Goal: Information Seeking & Learning: Learn about a topic

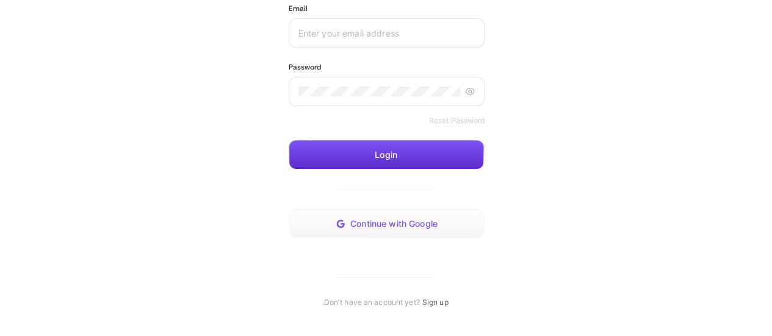
click at [397, 228] on span "Continue with Google" at bounding box center [393, 224] width 87 height 10
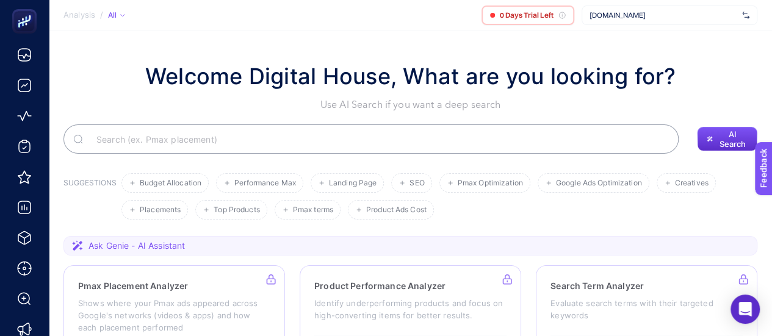
click at [114, 16] on div "All" at bounding box center [116, 15] width 17 height 10
click at [136, 16] on section "Analysis / All All Active Passive 0 Days Trial Left www.zuhre.com.tr" at bounding box center [411, 15] width 724 height 31
click at [84, 12] on span "Analysis" at bounding box center [79, 15] width 32 height 10
click at [662, 15] on span "www.zuhre.com.tr" at bounding box center [664, 15] width 148 height 10
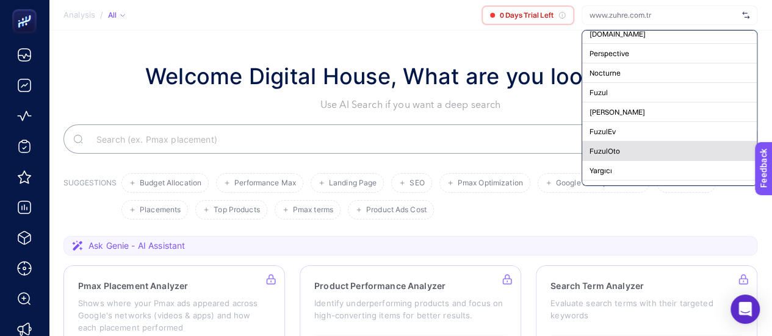
scroll to position [25, 0]
click at [630, 153] on div "Yargıcı" at bounding box center [669, 152] width 175 height 20
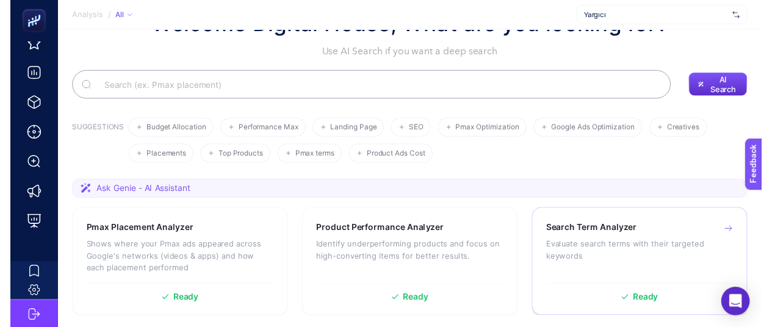
scroll to position [0, 0]
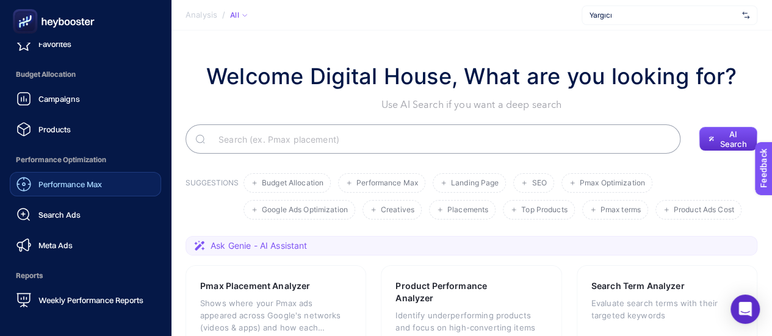
click at [59, 189] on div "Performance Max" at bounding box center [58, 184] width 85 height 15
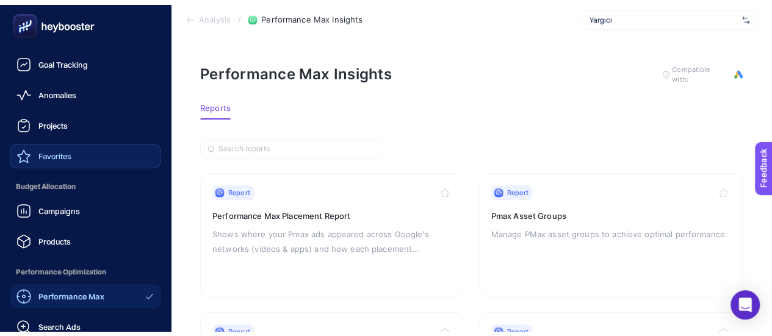
scroll to position [21, 0]
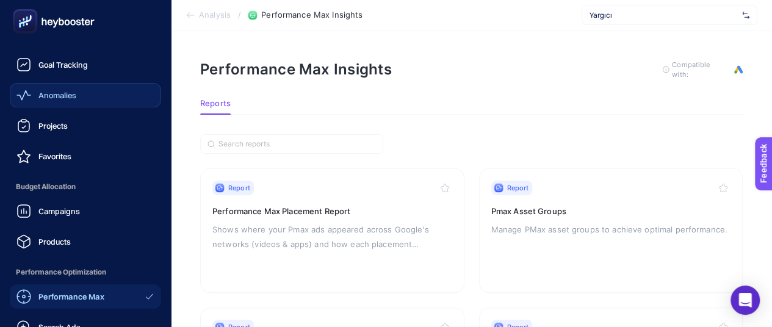
click at [59, 101] on div "Anomalies" at bounding box center [46, 95] width 60 height 15
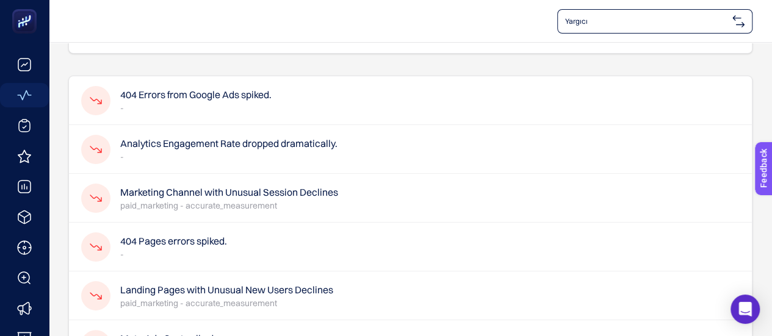
scroll to position [122, 0]
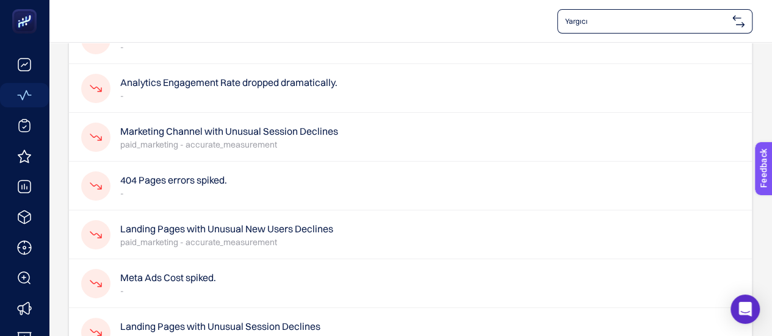
click at [138, 178] on h4 "404 Pages errors spiked." at bounding box center [173, 180] width 107 height 15
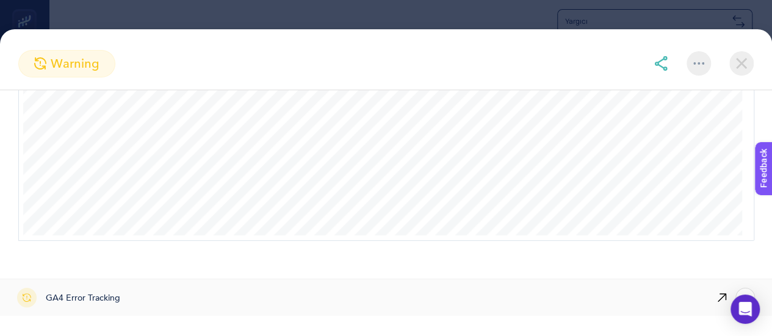
scroll to position [173, 0]
click at [734, 60] on img at bounding box center [742, 63] width 24 height 24
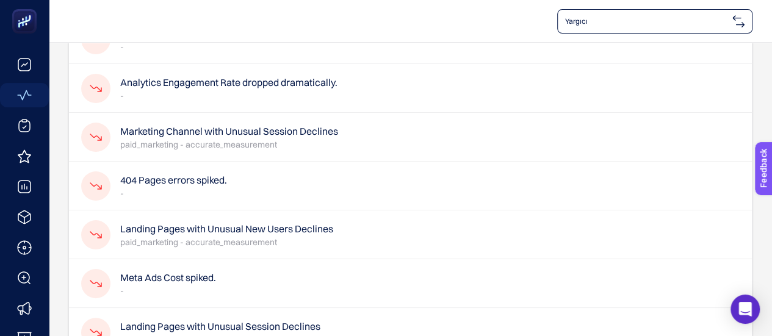
scroll to position [61, 0]
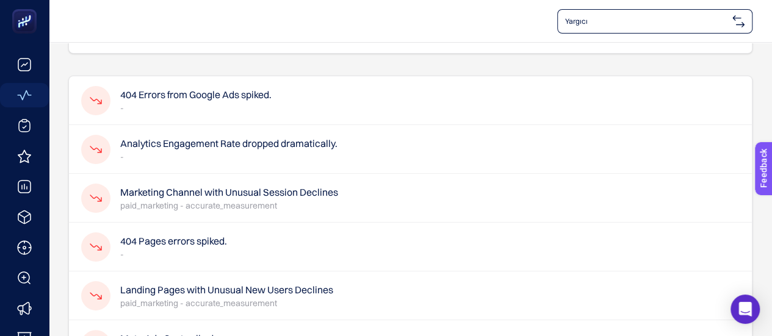
click at [172, 148] on h4 "Analytics Engagement Rate dropped dramatically." at bounding box center [228, 143] width 217 height 15
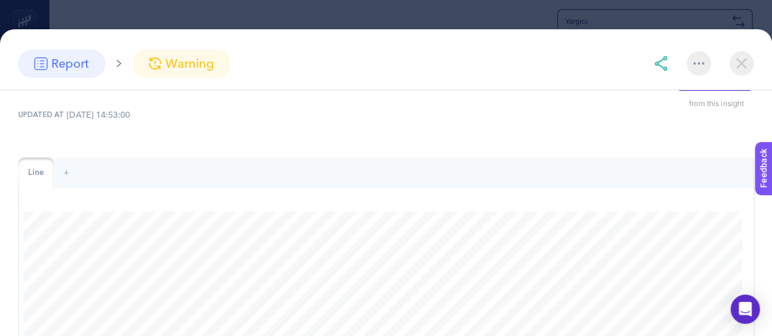
scroll to position [122, 0]
click at [735, 62] on img at bounding box center [742, 63] width 24 height 24
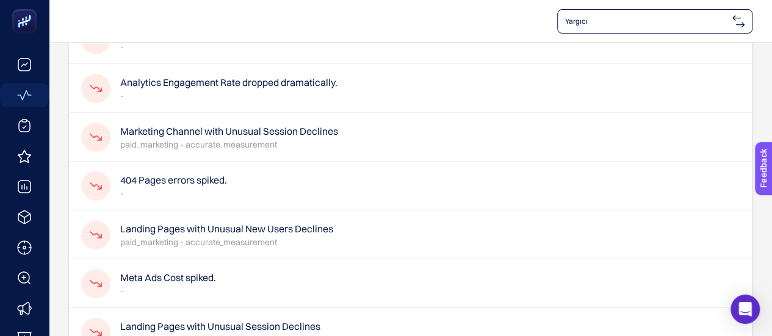
click at [193, 147] on p "paid_marketing - accurate_measurement" at bounding box center [229, 145] width 218 height 12
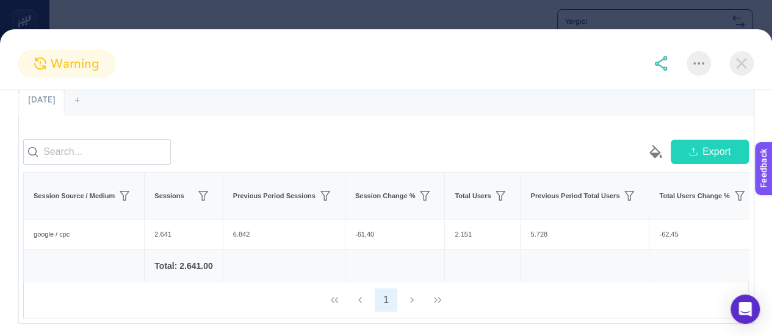
scroll to position [0, 0]
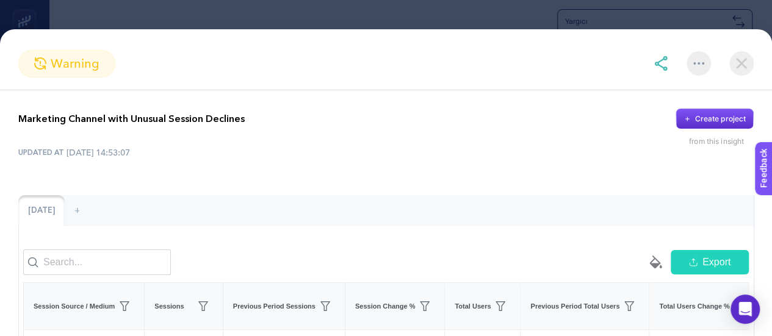
click at [735, 59] on img at bounding box center [742, 63] width 24 height 24
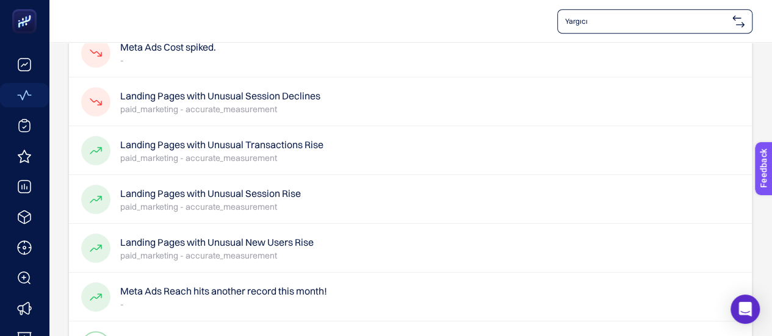
scroll to position [245, 0]
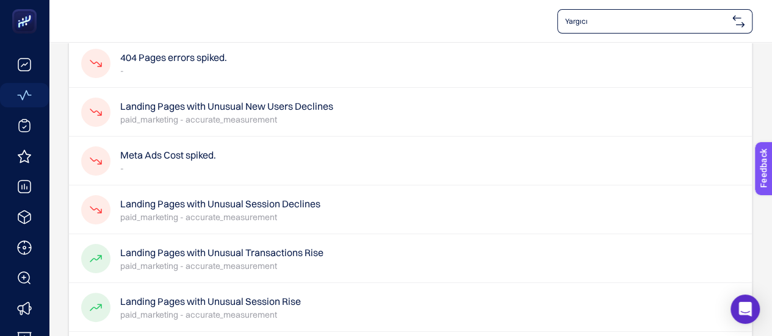
click at [203, 208] on h4 "Landing Pages with Unusual Session Declines" at bounding box center [220, 204] width 200 height 15
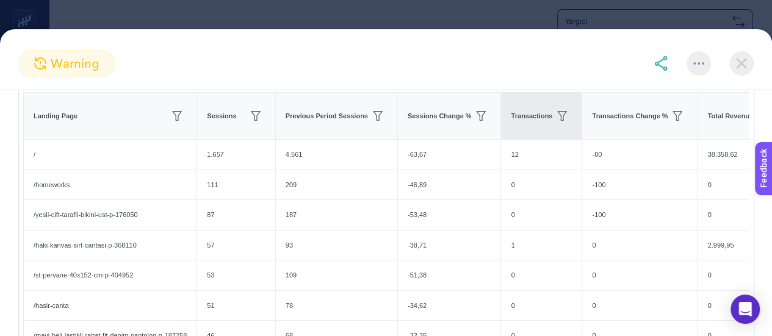
scroll to position [122, 0]
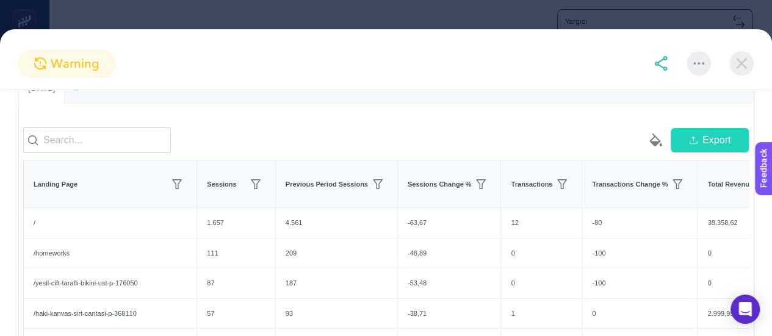
click at [741, 60] on img at bounding box center [742, 63] width 24 height 24
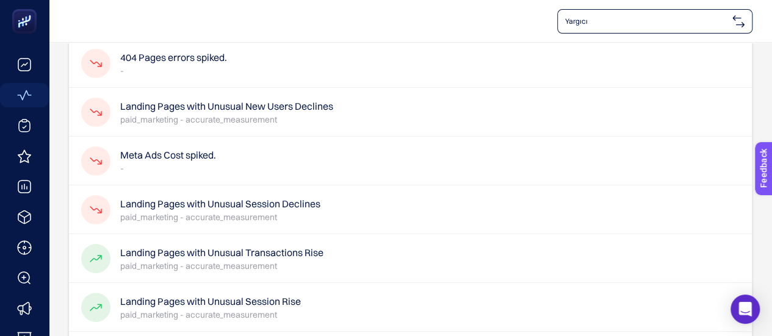
scroll to position [62, 0]
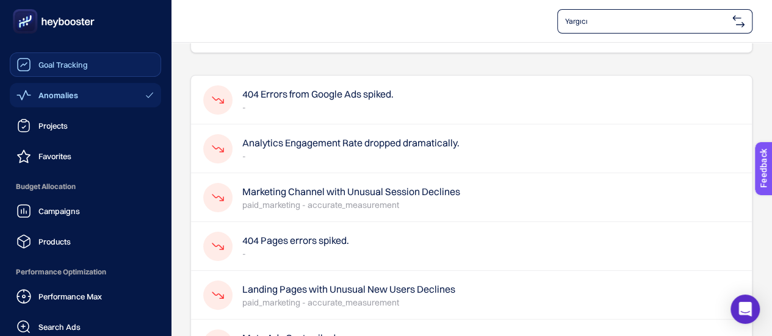
click at [63, 67] on span "Goal Tracking" at bounding box center [62, 65] width 49 height 10
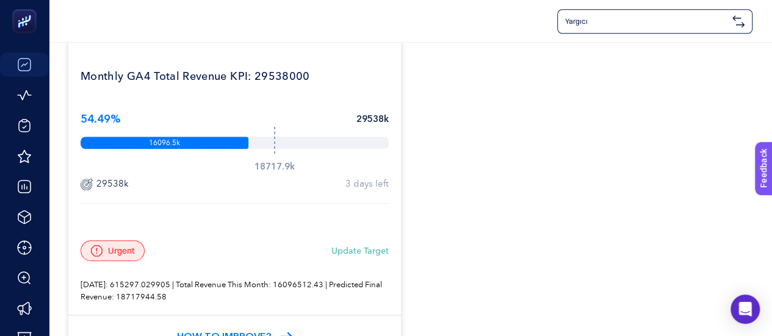
scroll to position [589, 0]
